Goal: Information Seeking & Learning: Learn about a topic

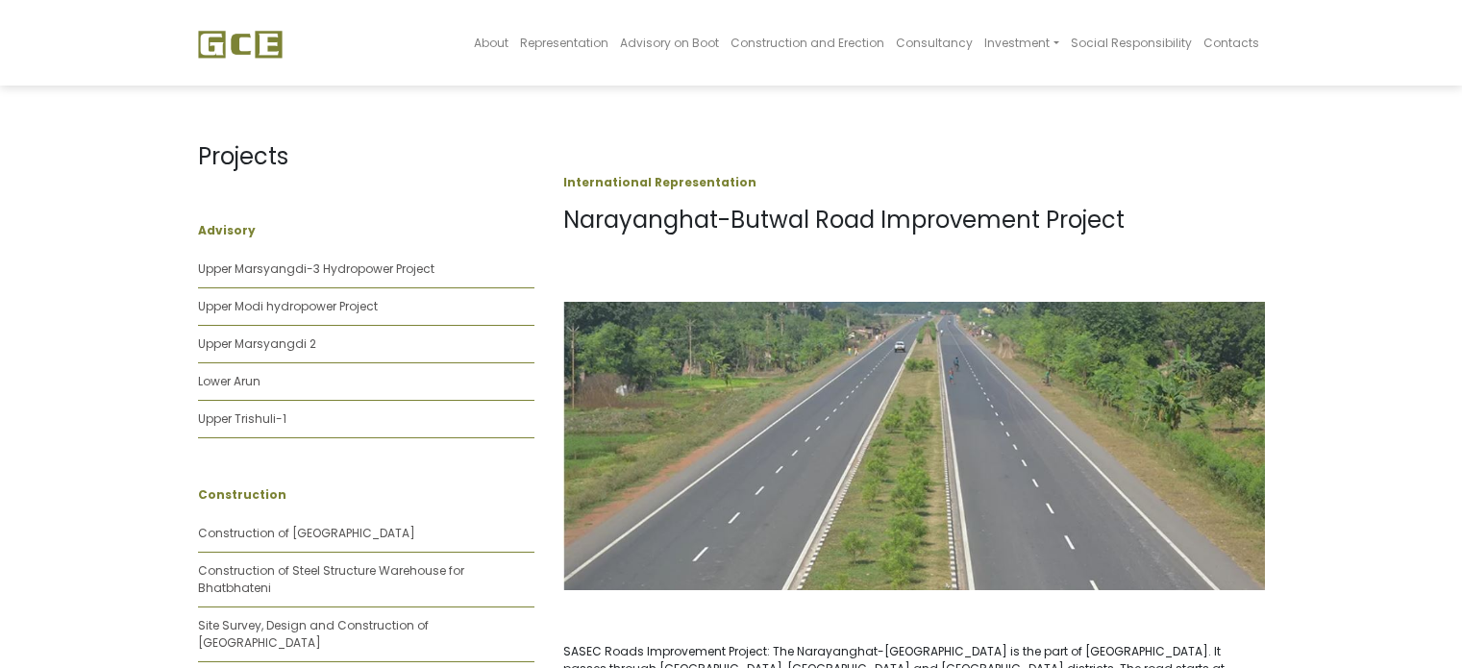
scroll to position [1284, 0]
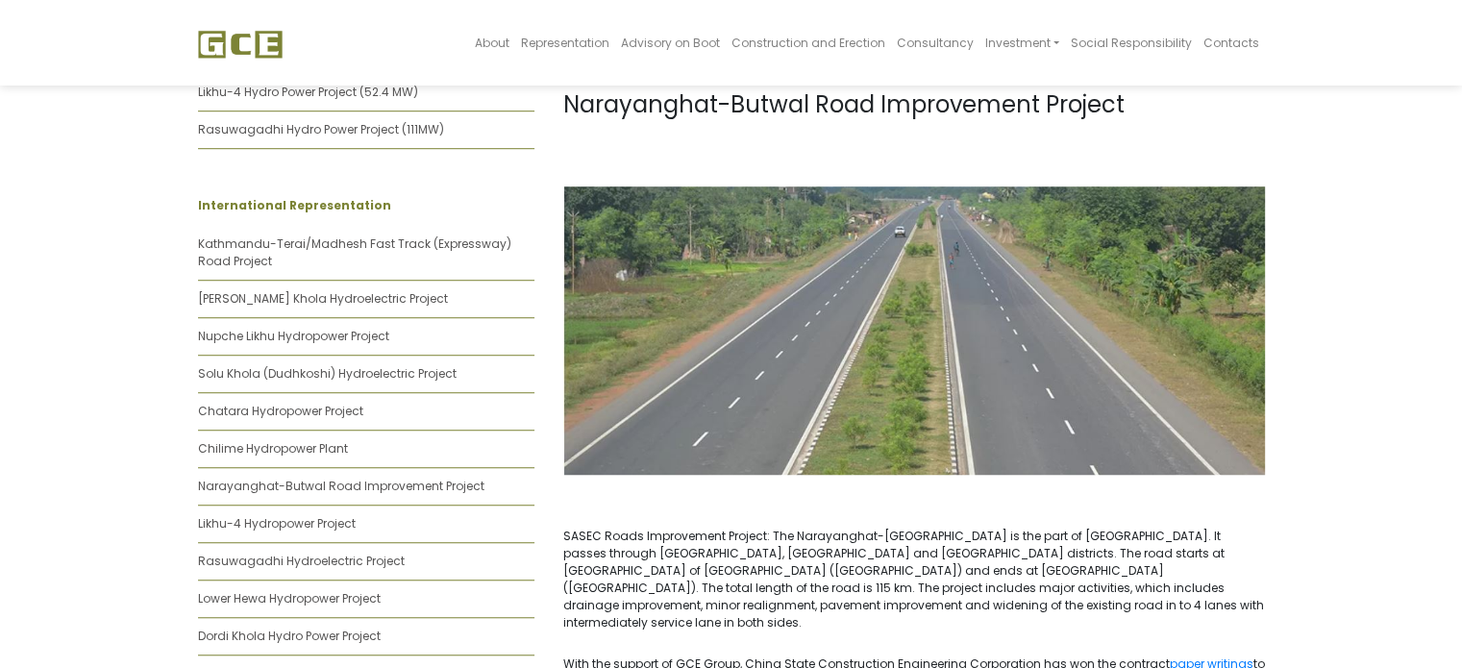
click at [1103, 341] on img at bounding box center [914, 330] width 702 height 288
click at [1003, 333] on img at bounding box center [914, 330] width 702 height 288
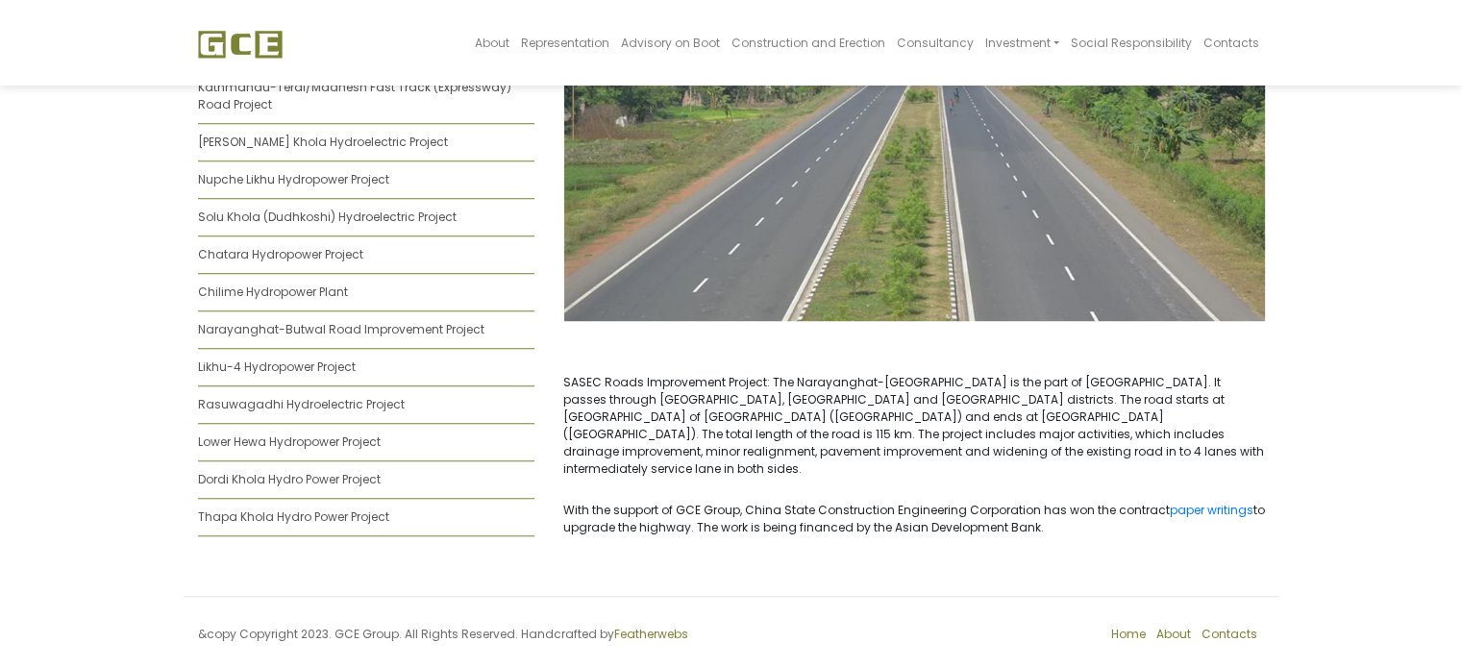
scroll to position [864, 0]
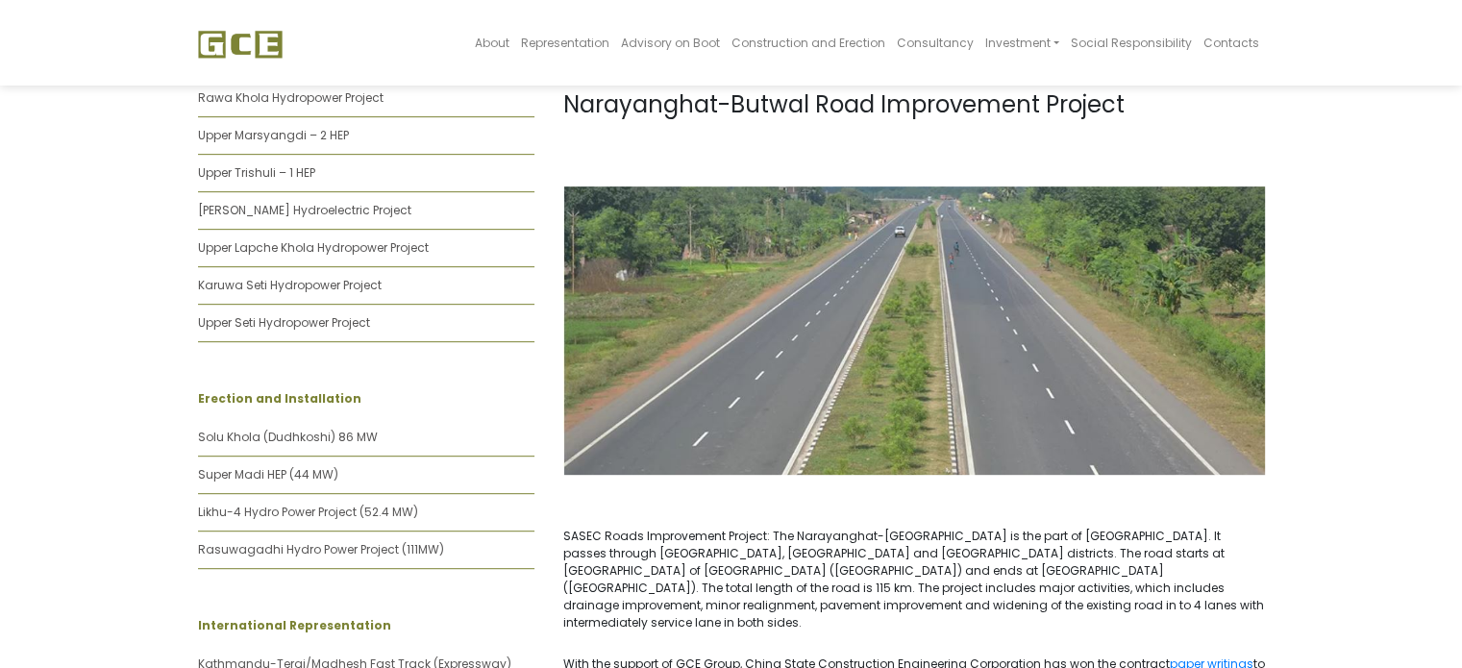
click at [1003, 333] on img at bounding box center [914, 330] width 702 height 288
click at [1085, 430] on img at bounding box center [914, 330] width 702 height 288
click at [1084, 431] on img at bounding box center [914, 330] width 702 height 288
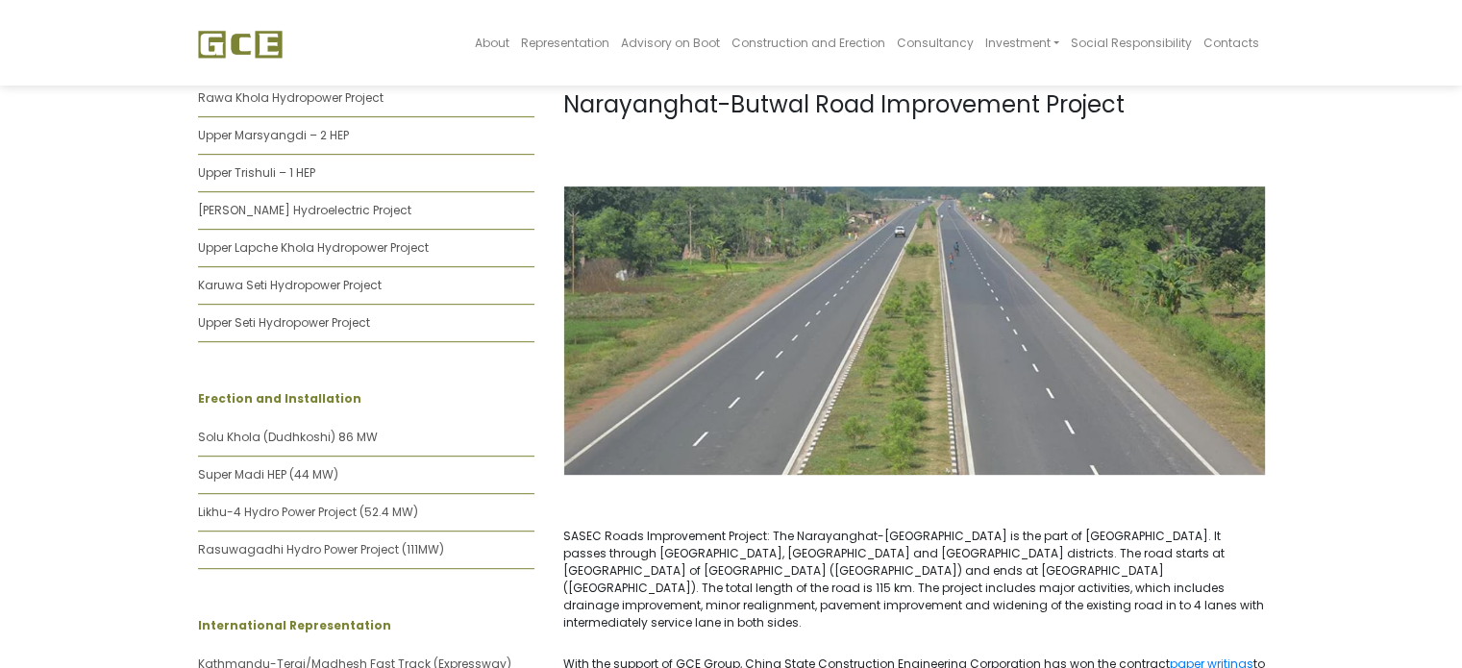
click at [1393, 349] on body "About Representation Advisory on Boot Construction and Erection Consultancy Inv…" at bounding box center [731, 215] width 1462 height 2090
